Goal: Task Accomplishment & Management: Manage account settings

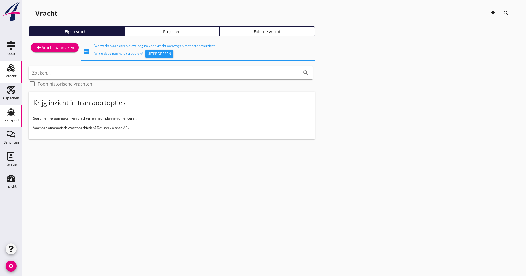
click at [16, 118] on div "Transport" at bounding box center [11, 121] width 16 height 8
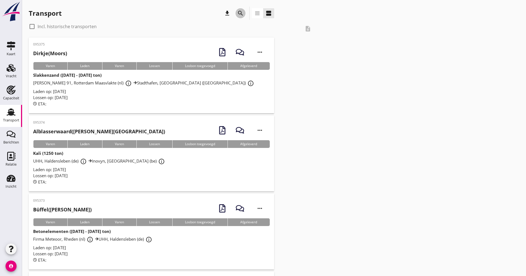
click at [238, 17] on button "search" at bounding box center [241, 13] width 10 height 10
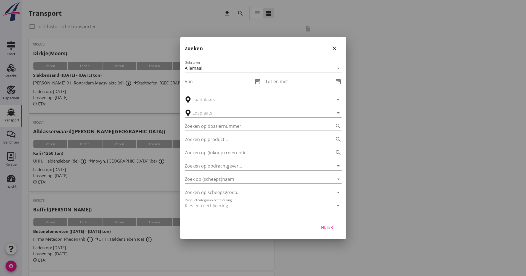
click at [227, 176] on input "Zoek op (scheeps)naam" at bounding box center [255, 179] width 141 height 9
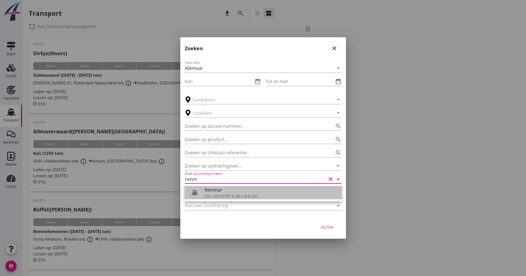
drag, startPoint x: 240, startPoint y: 191, endPoint x: 255, endPoint y: 191, distance: 14.6
click at [240, 191] on div "Reinmar" at bounding box center [271, 190] width 133 height 7
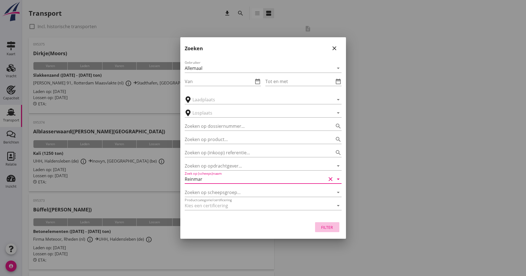
click at [324, 229] on div "Filter" at bounding box center [327, 228] width 15 height 6
type input "Reinmar"
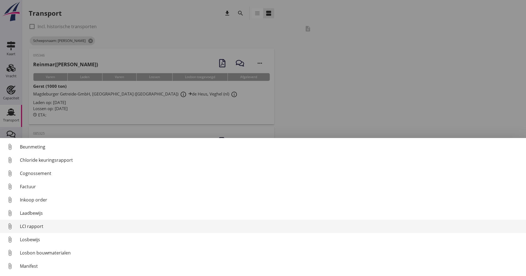
click at [39, 227] on div "LCI rapport" at bounding box center [271, 226] width 502 height 7
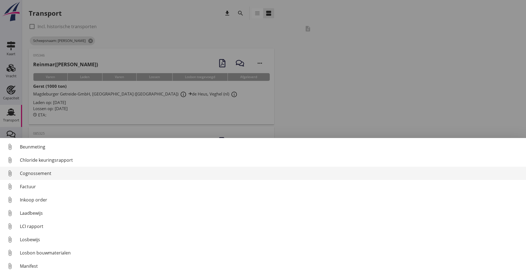
click at [37, 178] on link "attach_file Cognossement" at bounding box center [263, 173] width 526 height 13
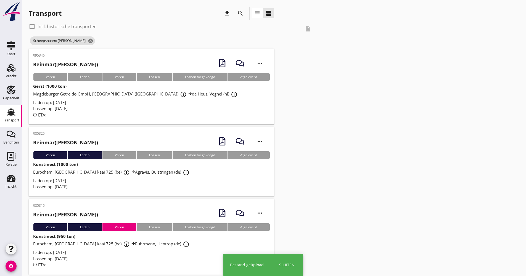
click at [117, 111] on div "Lossen op: [DATE]" at bounding box center [151, 109] width 237 height 6
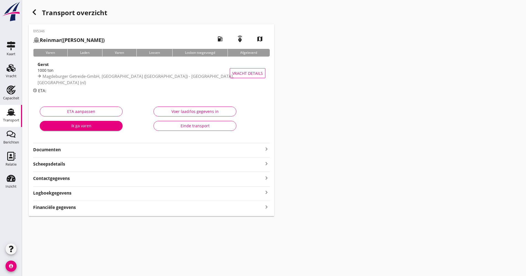
click at [64, 149] on strong "Documenten" at bounding box center [148, 150] width 230 height 6
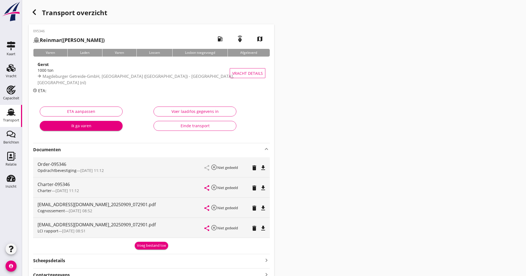
click at [76, 150] on strong "Documenten" at bounding box center [148, 150] width 230 height 6
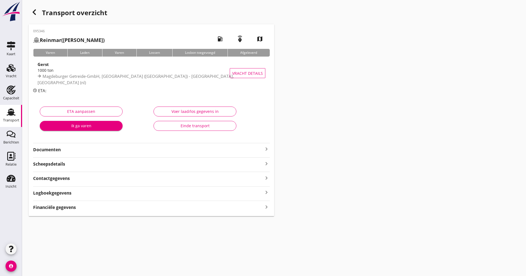
click at [120, 194] on div "Logboekgegevens keyboard_arrow_right" at bounding box center [151, 192] width 237 height 7
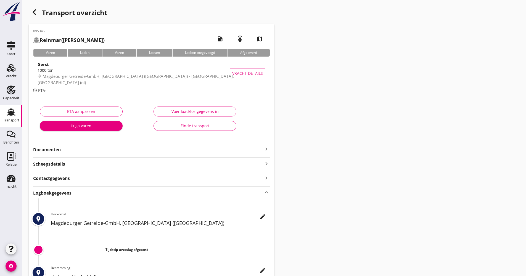
click at [260, 212] on div "place edit Herkomst Magdeburger Getreide-GmbH, [GEOGRAPHIC_DATA] (de) Tijdstip …" at bounding box center [151, 256] width 237 height 114
click at [261, 212] on div "place edit Herkomst Magdeburger Getreide-GmbH, [GEOGRAPHIC_DATA] (de) Tijdstip …" at bounding box center [151, 256] width 237 height 114
click at [262, 212] on button "edit" at bounding box center [263, 217] width 10 height 10
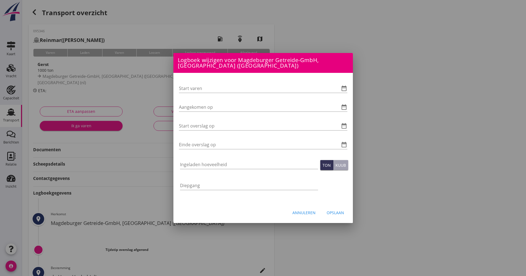
click at [262, 213] on div "Annuleren Opslaan" at bounding box center [263, 212] width 180 height 19
click at [343, 90] on icon "date_range" at bounding box center [344, 88] width 7 height 7
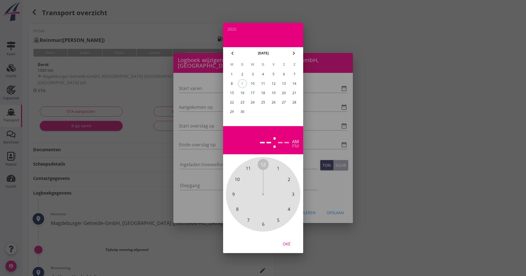
click at [234, 85] on div "8" at bounding box center [231, 83] width 9 height 9
drag, startPoint x: 266, startPoint y: 163, endPoint x: 264, endPoint y: 220, distance: 57.5
click at [264, 221] on div "12 1 2 3 4 5 6 7 8 9 10 11" at bounding box center [263, 195] width 60 height 60
click at [264, 166] on span "00" at bounding box center [263, 164] width 5 height 7
drag, startPoint x: 289, startPoint y: 246, endPoint x: 287, endPoint y: 244, distance: 2.9
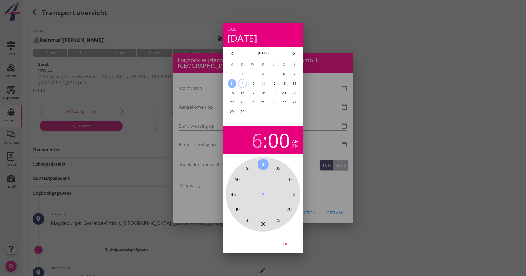
click at [288, 246] on div "Oké" at bounding box center [286, 244] width 15 height 6
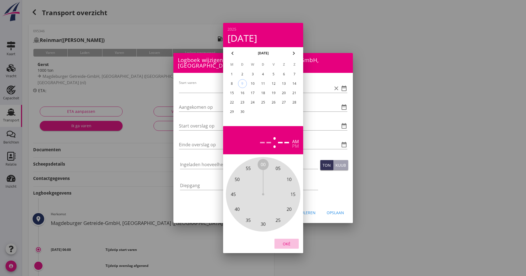
type input "[DATE] 06:00"
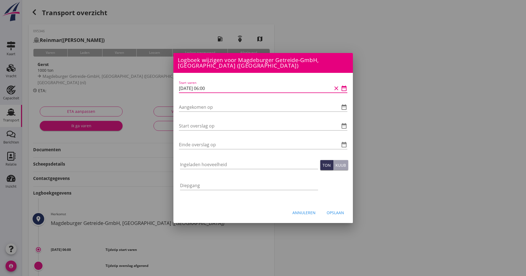
drag, startPoint x: 226, startPoint y: 86, endPoint x: 190, endPoint y: 88, distance: 35.7
click at [144, 88] on div "Logboek wijzigen voor de Heus, Veghel (nl) Start varen date_range Aangekomen op…" at bounding box center [263, 184] width 526 height 369
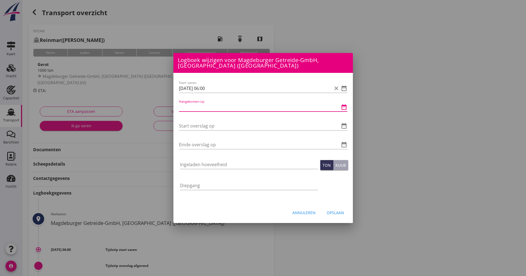
paste input "[DATE] 06:00"
type input "[DATE] 06:00"
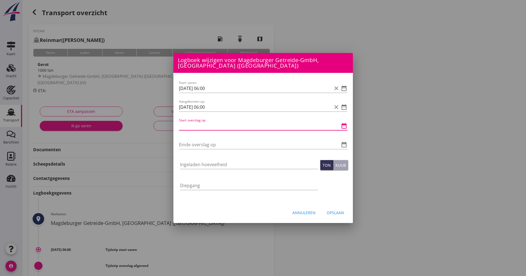
paste input "[DATE] 06:00"
drag, startPoint x: 208, startPoint y: 127, endPoint x: 197, endPoint y: 120, distance: 12.6
click at [203, 126] on input "[DATE] 06:00" at bounding box center [255, 126] width 153 height 9
drag, startPoint x: 223, startPoint y: 126, endPoint x: 179, endPoint y: 122, distance: 43.8
click at [168, 126] on div "Logboek wijzigen voor de Heus, Veghel (nl) Start varen date_range Aangekomen op…" at bounding box center [263, 184] width 526 height 369
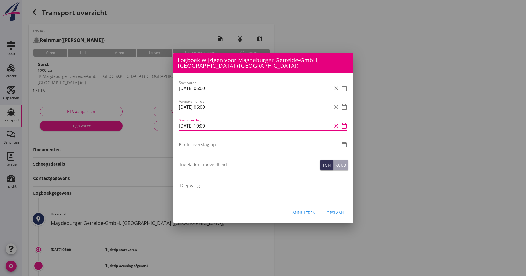
type input "[DATE] 10:00"
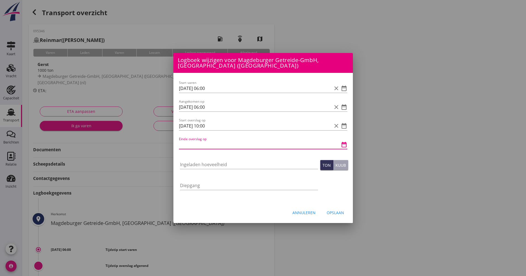
paste input "[DATE] 10:00"
drag, startPoint x: 208, startPoint y: 146, endPoint x: 201, endPoint y: 129, distance: 18.4
click at [206, 143] on input "[DATE] 10:00" at bounding box center [255, 144] width 153 height 9
type input "[DATE] 13:00"
click at [202, 166] on input "Ingeladen hoeveelheid" at bounding box center [249, 164] width 138 height 9
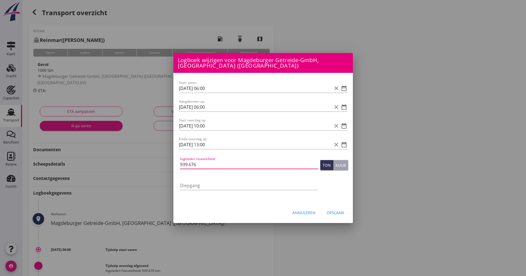
type input "939.676"
click at [337, 215] on div "Opslaan" at bounding box center [335, 213] width 17 height 6
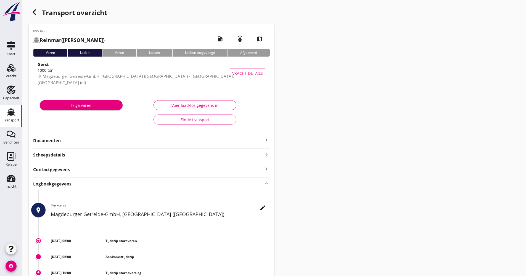
click at [4, 115] on div "Transport" at bounding box center [10, 112] width 13 height 9
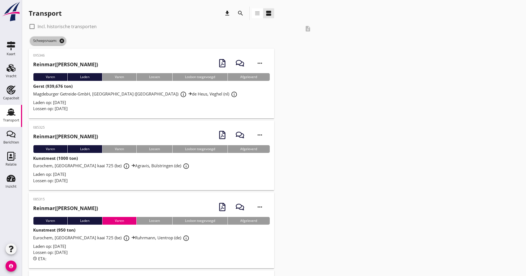
click at [64, 41] on icon "cancel" at bounding box center [62, 41] width 6 height 6
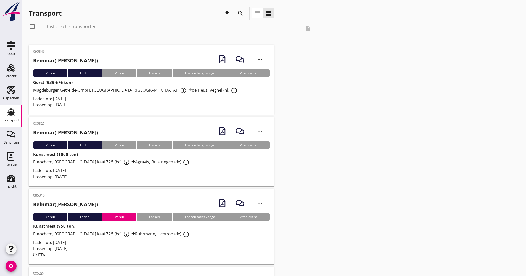
click at [242, 14] on icon "search" at bounding box center [240, 13] width 7 height 7
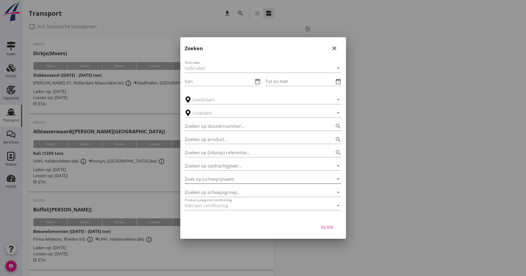
click at [218, 180] on input "Zoek op (scheeps)naam" at bounding box center [255, 179] width 141 height 9
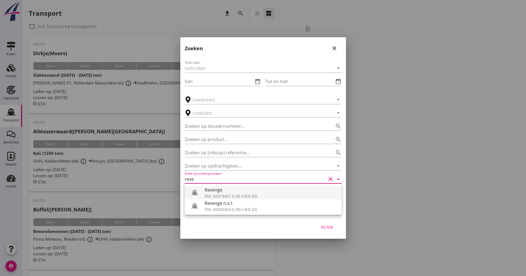
click at [214, 194] on div "ENI: 02313457 (L:85 x B:9.32)" at bounding box center [271, 196] width 133 height 6
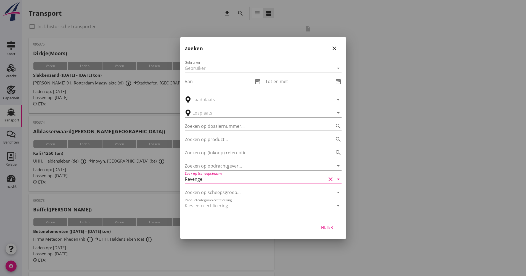
click at [321, 233] on div "Filter" at bounding box center [263, 228] width 166 height 21
click at [325, 228] on div "Filter" at bounding box center [327, 228] width 15 height 6
type input "Revenge"
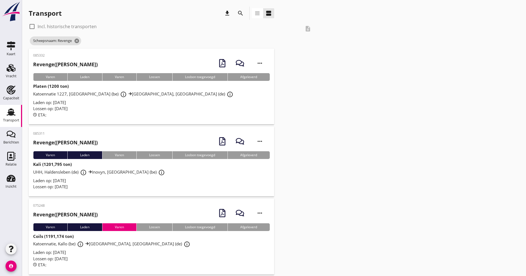
click at [114, 112] on div "ETA:" at bounding box center [151, 115] width 237 height 6
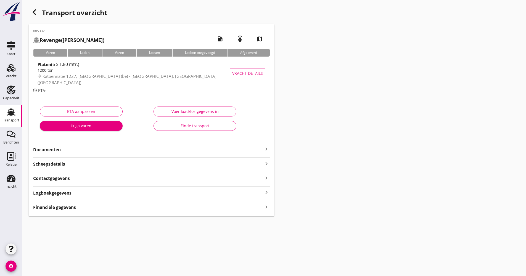
click at [80, 193] on div "Logboekgegevens keyboard_arrow_right" at bounding box center [151, 192] width 237 height 7
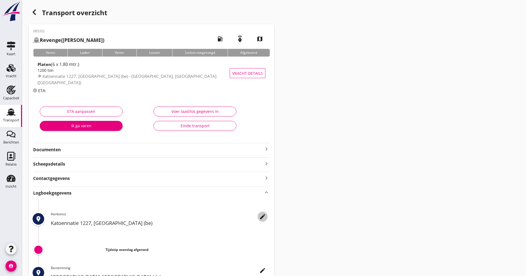
click at [258, 217] on div "edit" at bounding box center [263, 216] width 10 height 7
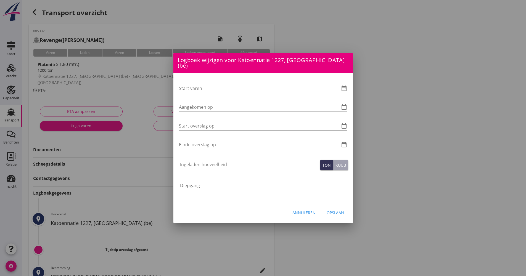
click at [346, 88] on icon "date_range" at bounding box center [344, 88] width 7 height 7
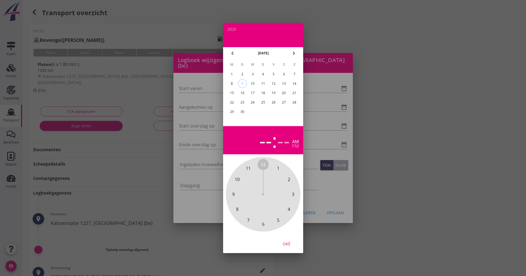
click at [234, 83] on div "8" at bounding box center [231, 83] width 9 height 9
drag, startPoint x: 262, startPoint y: 167, endPoint x: 266, endPoint y: 216, distance: 49.0
click at [266, 216] on div "12 1 2 3 4 5 6 7 8 9 10 11" at bounding box center [263, 195] width 60 height 60
click at [264, 167] on span "00" at bounding box center [263, 164] width 5 height 7
click at [286, 243] on div "Oké" at bounding box center [286, 244] width 15 height 6
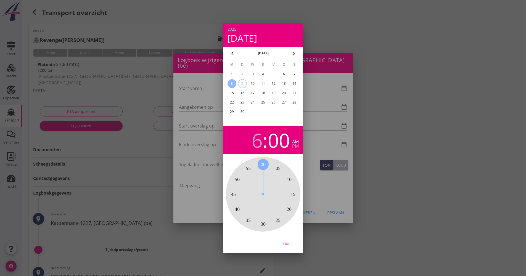
type input "[DATE] 06:00"
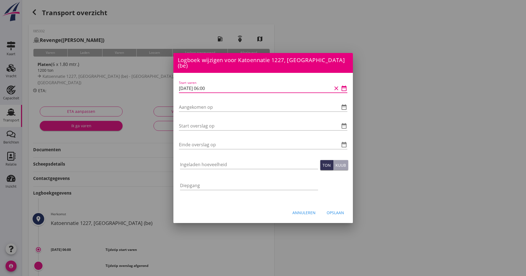
drag, startPoint x: 222, startPoint y: 81, endPoint x: 156, endPoint y: 78, distance: 65.3
click at [156, 78] on div "Logboek wijzigen voor [GEOGRAPHIC_DATA], [GEOGRAPHIC_DATA] (de) Start varen dat…" at bounding box center [263, 184] width 526 height 369
drag, startPoint x: 184, startPoint y: 80, endPoint x: 199, endPoint y: 79, distance: 14.4
click at [189, 76] on div "Start varen [DATE] 06:00 clear date_range Aangekomen op date_range Start oversl…" at bounding box center [263, 138] width 180 height 130
drag, startPoint x: 218, startPoint y: 86, endPoint x: 166, endPoint y: 85, distance: 52.2
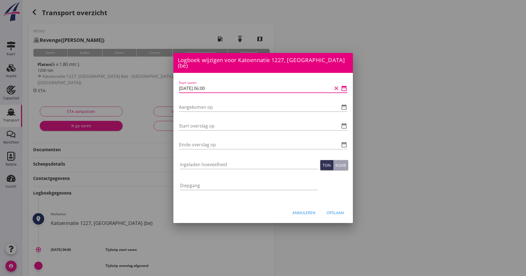
click at [159, 85] on div "Logboek wijzigen voor [GEOGRAPHIC_DATA], [GEOGRAPHIC_DATA] (de) Start varen dat…" at bounding box center [263, 184] width 526 height 369
drag, startPoint x: 196, startPoint y: 98, endPoint x: 194, endPoint y: 103, distance: 5.4
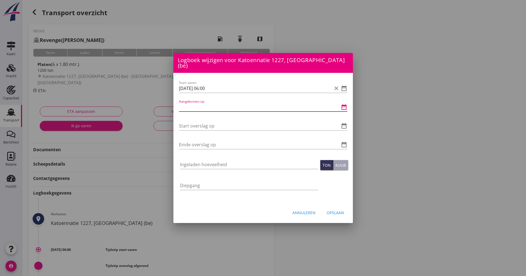
paste input "[DATE] 06:00"
drag, startPoint x: 208, startPoint y: 103, endPoint x: 205, endPoint y: 101, distance: 3.4
click at [205, 103] on input "[DATE] 06:00" at bounding box center [255, 107] width 153 height 9
drag, startPoint x: 216, startPoint y: 102, endPoint x: 202, endPoint y: 102, distance: 13.5
click at [202, 103] on input "[DATE] 06:00" at bounding box center [255, 107] width 153 height 9
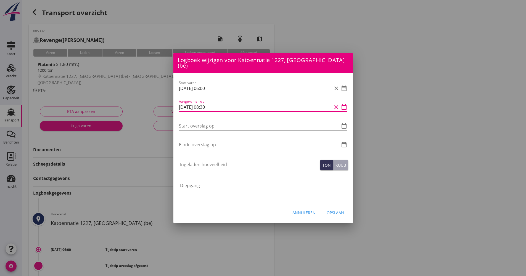
drag, startPoint x: 180, startPoint y: 101, endPoint x: 190, endPoint y: 103, distance: 9.8
click at [165, 102] on div "Logboek wijzigen voor [GEOGRAPHIC_DATA], [GEOGRAPHIC_DATA] (de) Start varen dat…" at bounding box center [263, 184] width 526 height 369
type input "[DATE] 08:30"
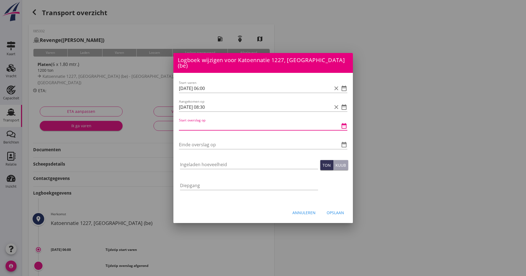
paste input "[DATE] 08:30"
type input "[DATE] 08:30"
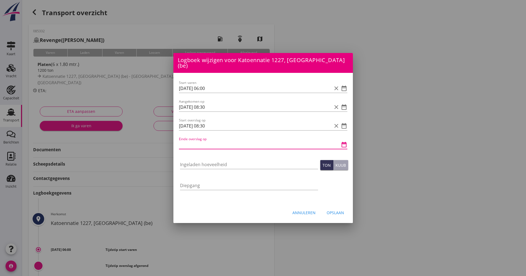
paste input "[DATE] 08:30"
drag, startPoint x: 217, startPoint y: 147, endPoint x: 218, endPoint y: 142, distance: 4.9
click at [209, 144] on div "Einde overslag op [DATE] 08:30 clear date_range" at bounding box center [263, 147] width 168 height 14
drag, startPoint x: 212, startPoint y: 142, endPoint x: 199, endPoint y: 138, distance: 13.8
click at [203, 141] on input "[DATE] 08:30" at bounding box center [255, 144] width 153 height 9
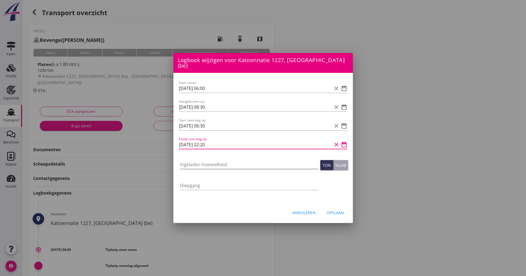
type input "[DATE] 22:20"
click at [202, 162] on input "Ingeladen hoeveelheid" at bounding box center [249, 164] width 138 height 9
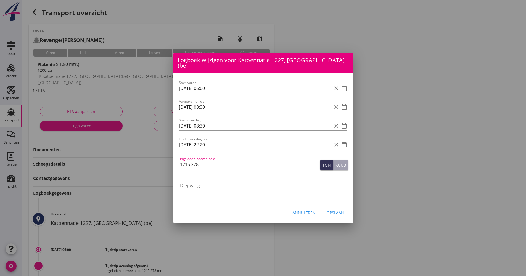
type input "1215.278"
click at [333, 212] on button "Opslaan" at bounding box center [335, 213] width 26 height 10
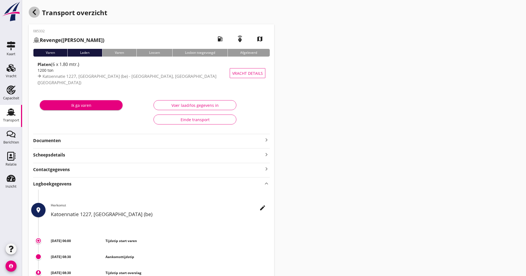
click at [38, 9] on div "button" at bounding box center [34, 12] width 11 height 11
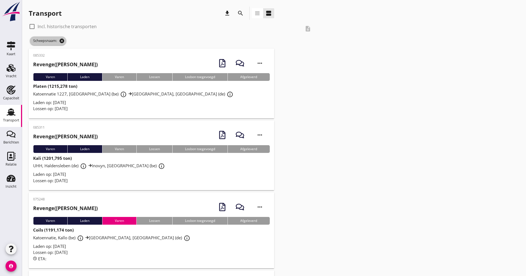
click at [62, 42] on icon "cancel" at bounding box center [62, 41] width 6 height 6
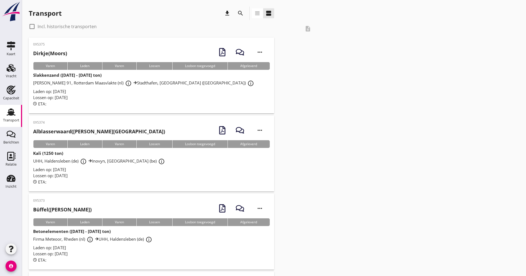
click at [240, 12] on icon "search" at bounding box center [240, 13] width 7 height 7
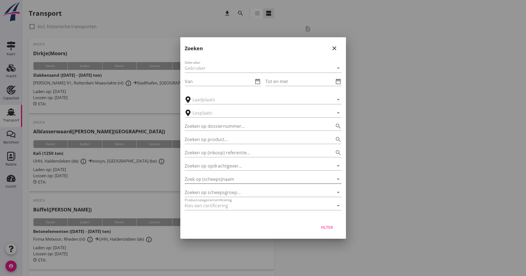
click at [224, 175] on input "Zoek op (scheeps)naam" at bounding box center [255, 179] width 141 height 9
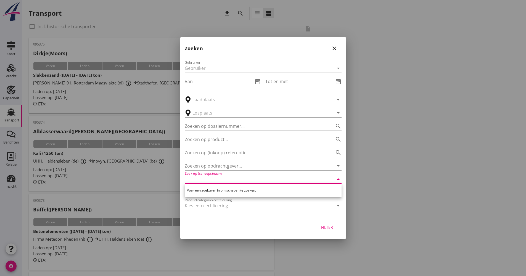
click at [223, 177] on input "Zoek op (scheeps)naam" at bounding box center [255, 179] width 141 height 9
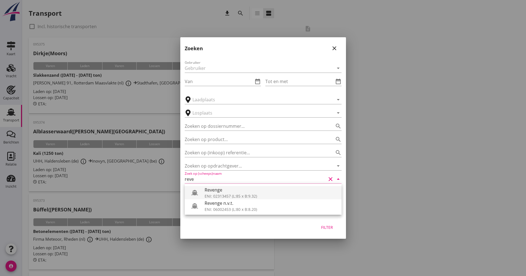
click at [221, 194] on div "ENI: 02313457 (L:85 x B:9.32)" at bounding box center [271, 196] width 133 height 6
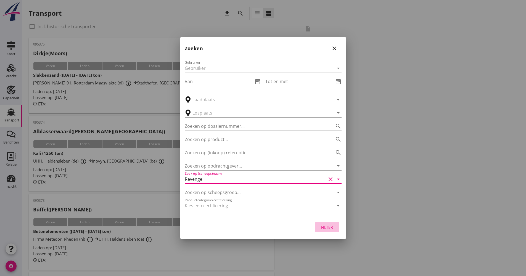
click at [319, 223] on button "Filter" at bounding box center [327, 227] width 24 height 10
type input "Revenge"
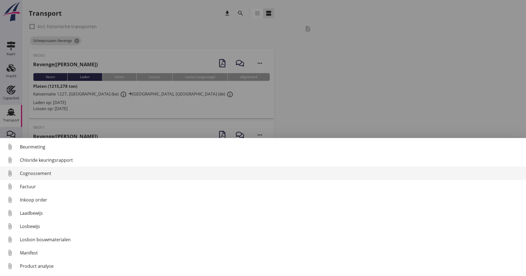
click at [44, 174] on div "Cognossement" at bounding box center [271, 173] width 502 height 7
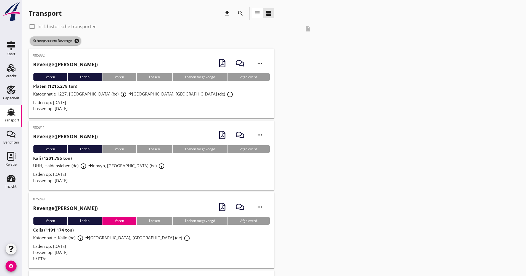
click at [80, 40] on icon "cancel" at bounding box center [77, 41] width 6 height 6
